Goal: Find specific page/section: Find specific page/section

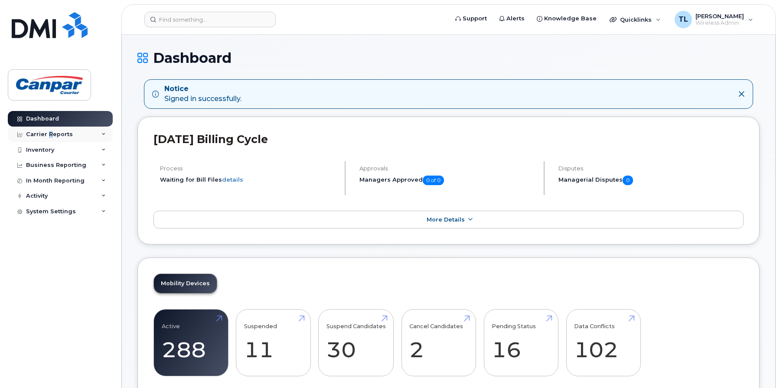
click at [49, 132] on div "Carrier Reports" at bounding box center [49, 134] width 47 height 7
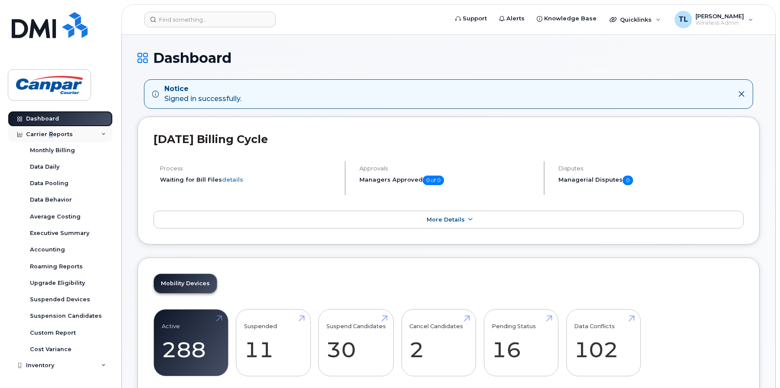
drag, startPoint x: 49, startPoint y: 132, endPoint x: 23, endPoint y: 131, distance: 26.5
click at [24, 119] on div at bounding box center [20, 118] width 10 height 7
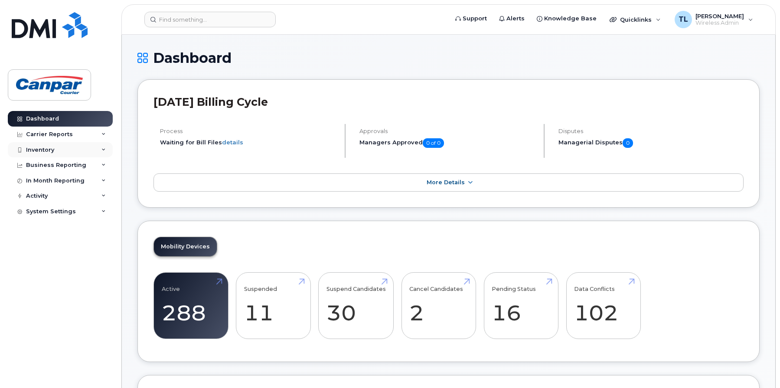
click at [52, 147] on div "Inventory" at bounding box center [40, 150] width 28 height 7
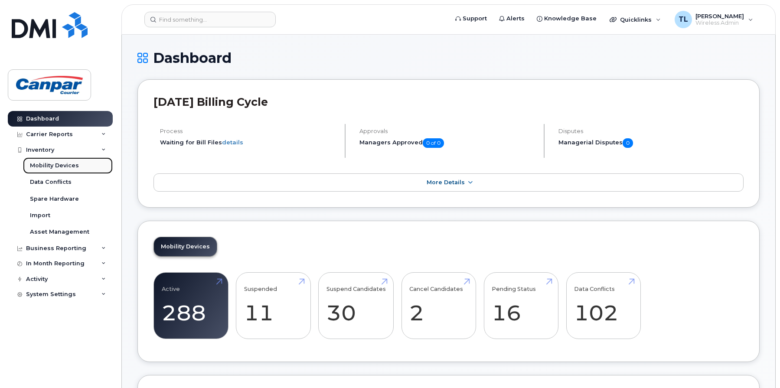
click at [67, 164] on div "Mobility Devices" at bounding box center [54, 166] width 49 height 8
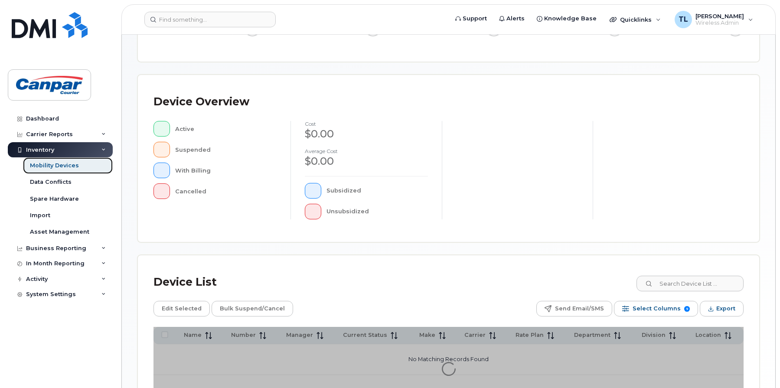
scroll to position [208, 0]
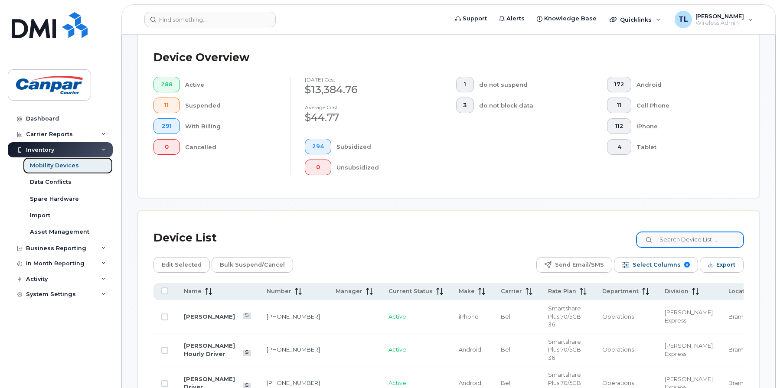
scroll to position [231, 0]
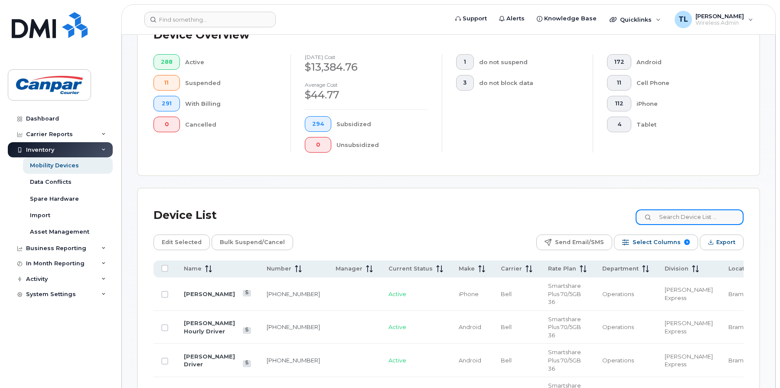
click at [700, 217] on input at bounding box center [689, 217] width 108 height 16
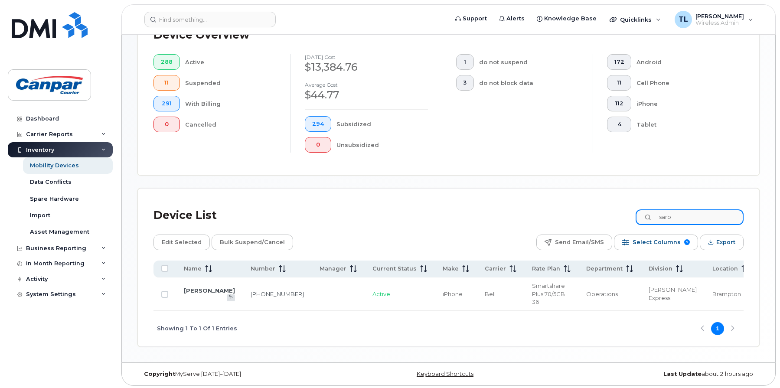
scroll to position [225, 0]
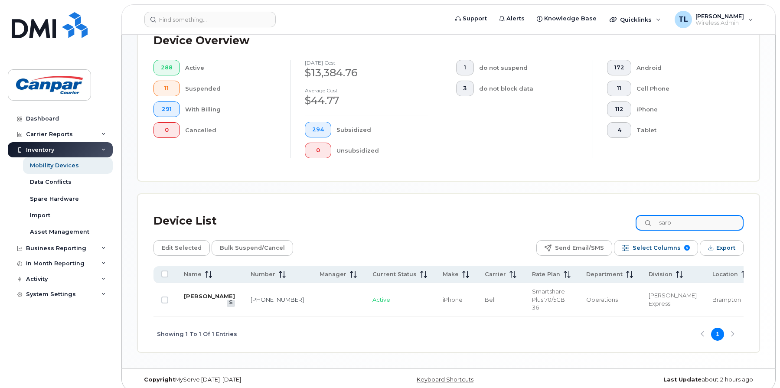
type input "sarb"
click at [191, 293] on link "Sarb Gill" at bounding box center [209, 296] width 51 height 7
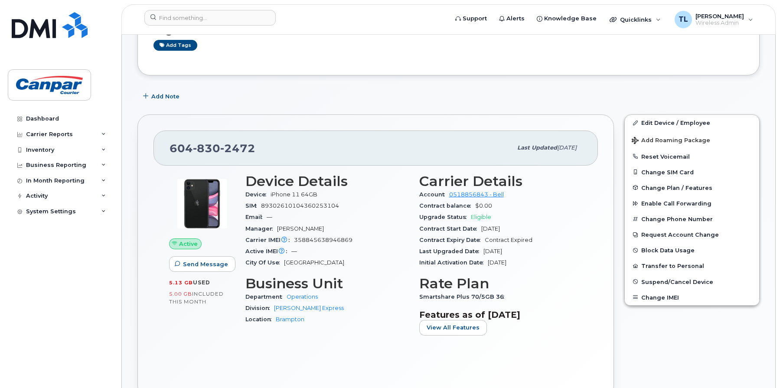
scroll to position [130, 0]
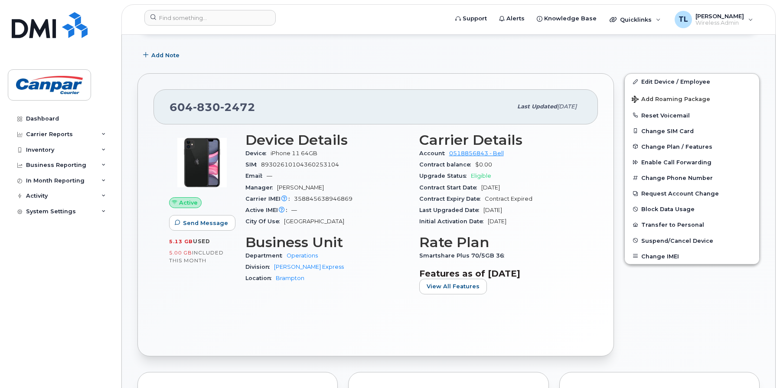
drag, startPoint x: 528, startPoint y: 222, endPoint x: 416, endPoint y: 154, distance: 130.9
click at [416, 154] on div "Carrier Details Account 0518856843 - Bell Contract balance $0.00 Upgrade Status…" at bounding box center [501, 216] width 174 height 179
drag, startPoint x: 416, startPoint y: 154, endPoint x: 433, endPoint y: 153, distance: 16.9
